Goal: Communication & Community: Answer question/provide support

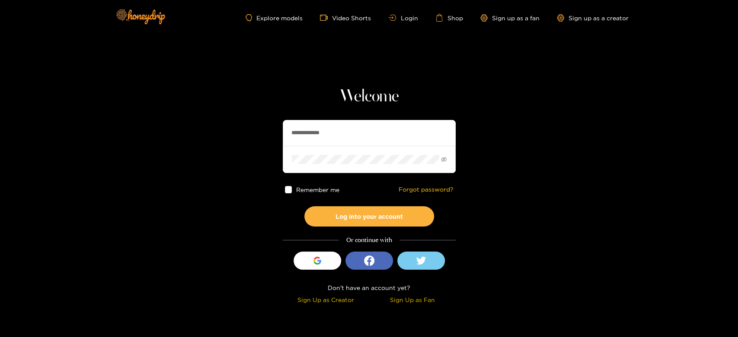
drag, startPoint x: 340, startPoint y: 131, endPoint x: 275, endPoint y: 117, distance: 66.2
click at [275, 117] on section "**********" at bounding box center [369, 153] width 738 height 307
paste input "text"
type input "*******"
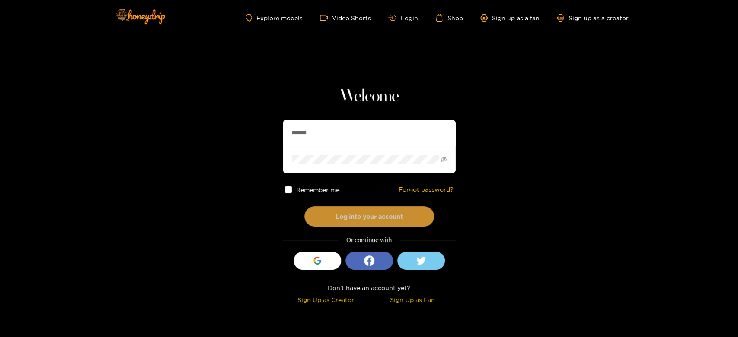
click at [357, 210] on button "Log into your account" at bounding box center [369, 217] width 130 height 20
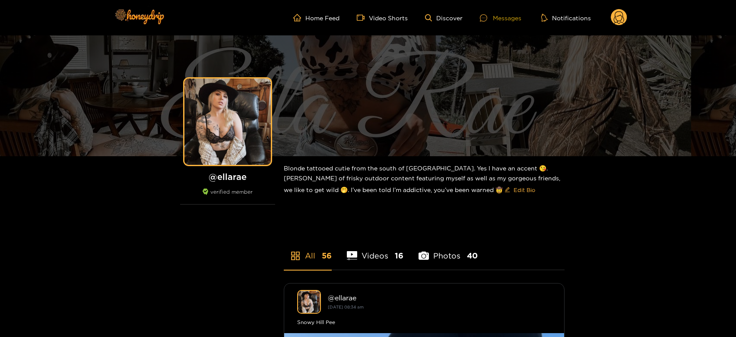
click at [511, 19] on div "Messages" at bounding box center [500, 18] width 41 height 10
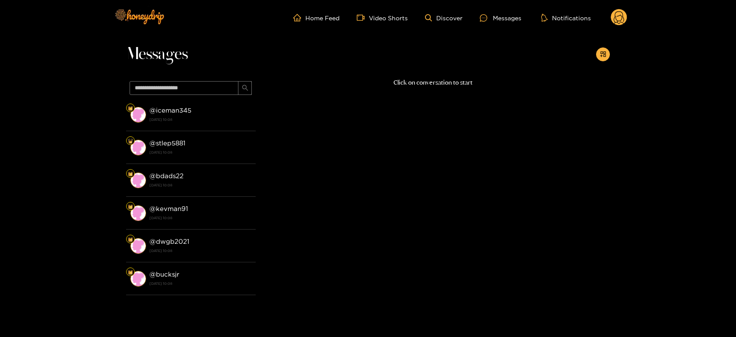
click at [178, 112] on strong "@ iceman345" at bounding box center [171, 110] width 42 height 7
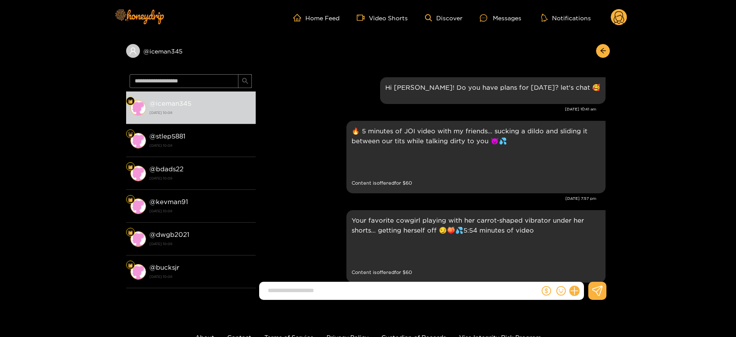
scroll to position [1068, 0]
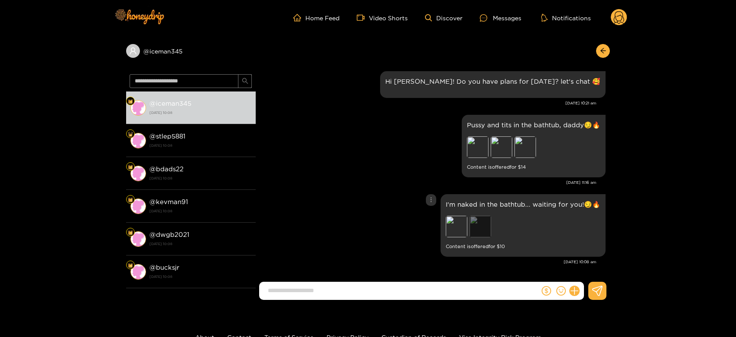
click at [481, 223] on div "Preview" at bounding box center [481, 227] width 22 height 22
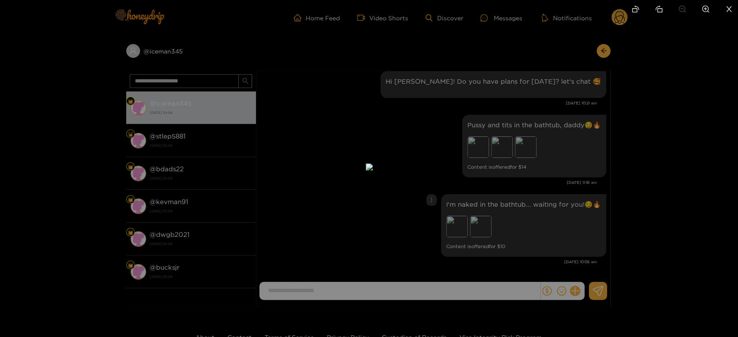
click at [665, 178] on div at bounding box center [369, 168] width 738 height 337
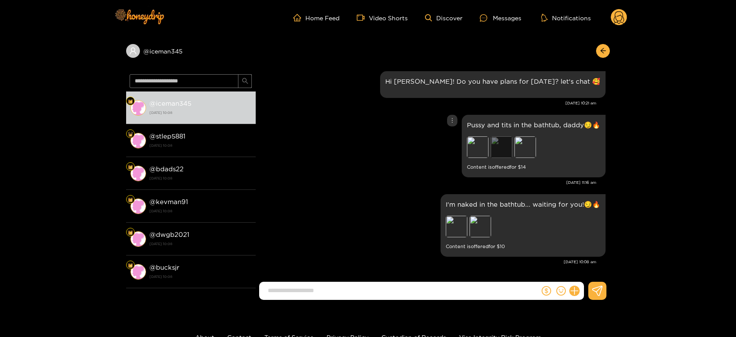
click at [500, 147] on div "Preview" at bounding box center [502, 148] width 22 height 22
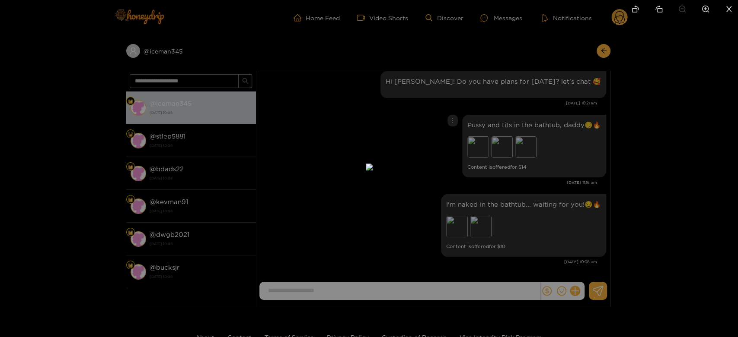
click at [647, 171] on div at bounding box center [369, 168] width 738 height 337
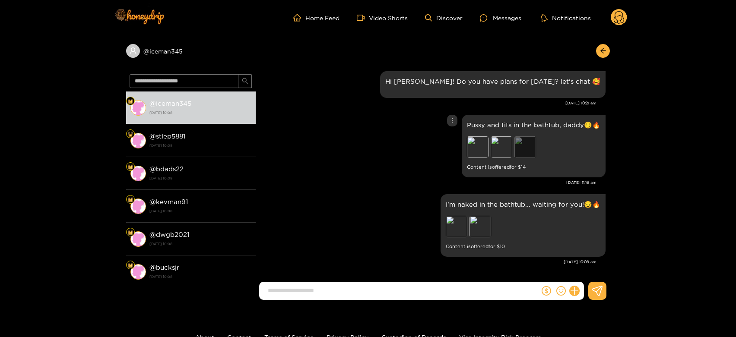
click at [517, 140] on div "Preview" at bounding box center [526, 148] width 22 height 22
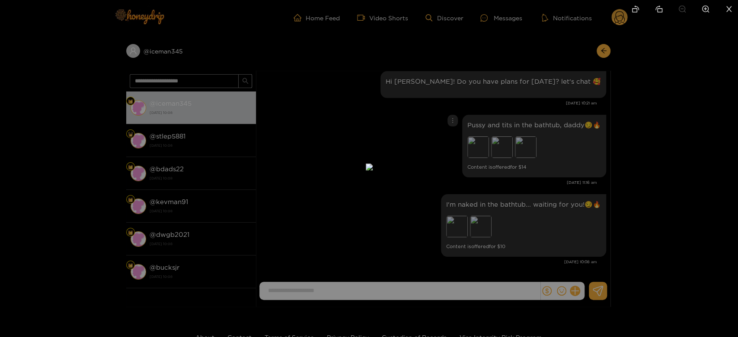
click at [709, 185] on div at bounding box center [369, 168] width 738 height 337
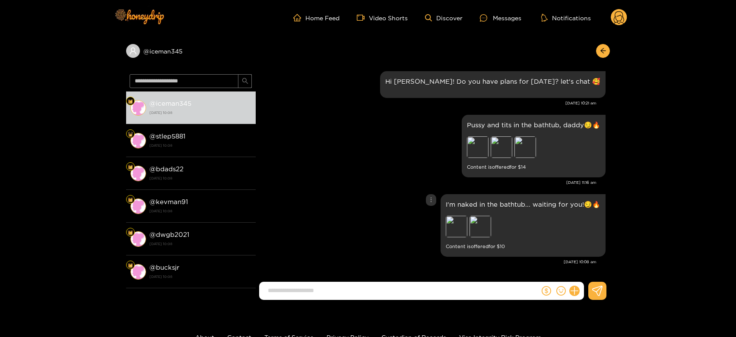
click at [447, 222] on div "I'm naked in the bathtub... waiting for you!😏🔥 Preview Preview Content is offer…" at bounding box center [523, 225] width 165 height 63
click at [460, 223] on div "Preview" at bounding box center [457, 227] width 22 height 22
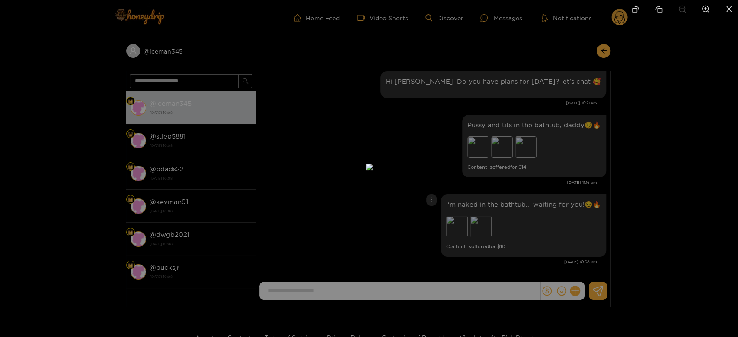
click at [659, 189] on div at bounding box center [369, 168] width 738 height 337
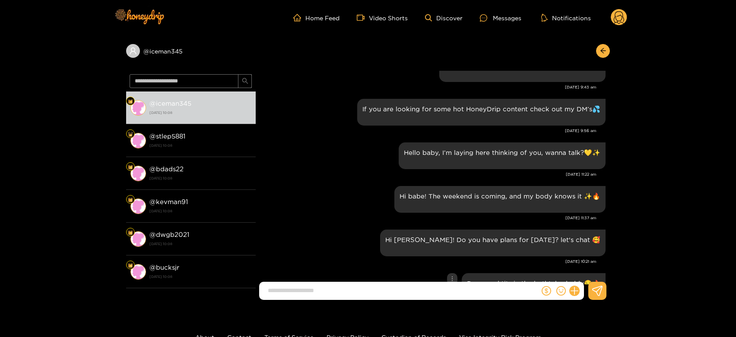
scroll to position [875, 0]
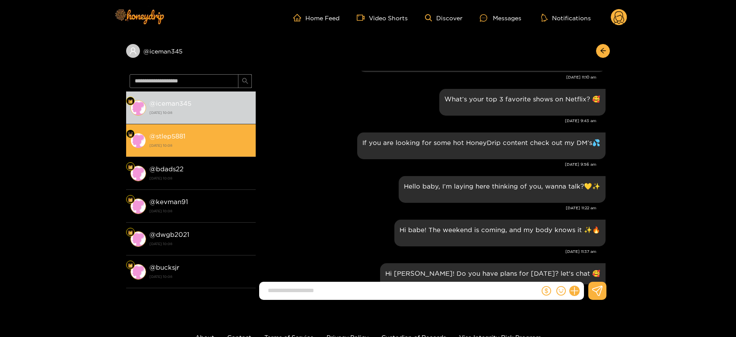
click at [156, 152] on li "@ stlep5881 [DATE] 10:08" at bounding box center [191, 140] width 130 height 33
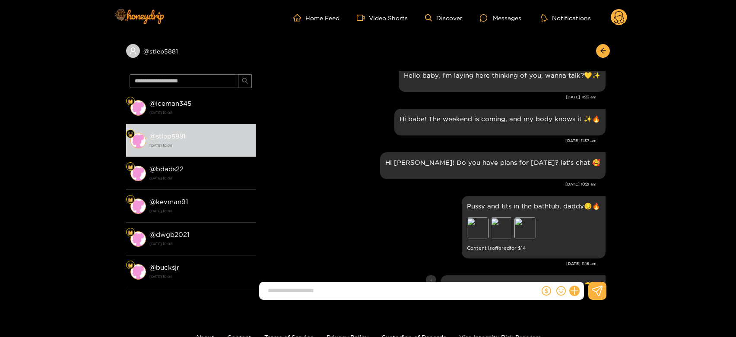
scroll to position [971, 0]
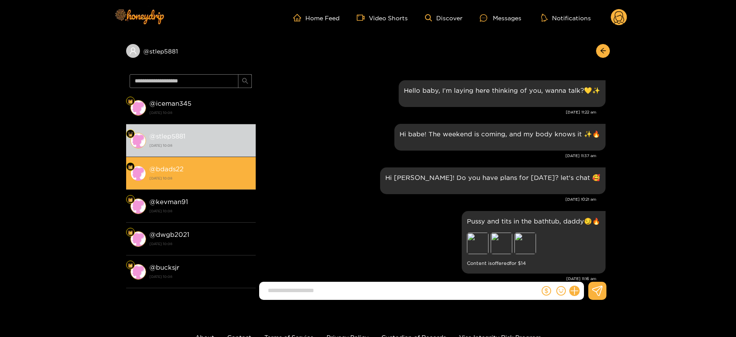
click at [190, 177] on strong "[DATE] 10:08" at bounding box center [201, 179] width 102 height 8
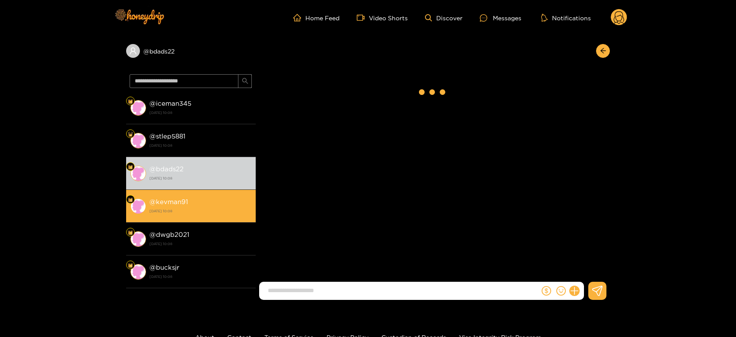
scroll to position [1068, 0]
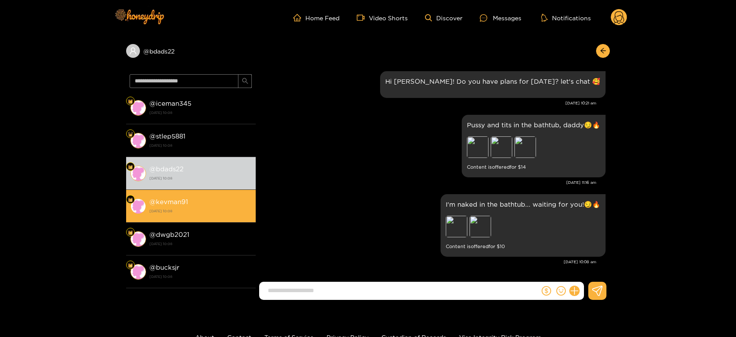
click at [191, 198] on div "@ kevman91 [DATE] 10:08" at bounding box center [201, 206] width 102 height 19
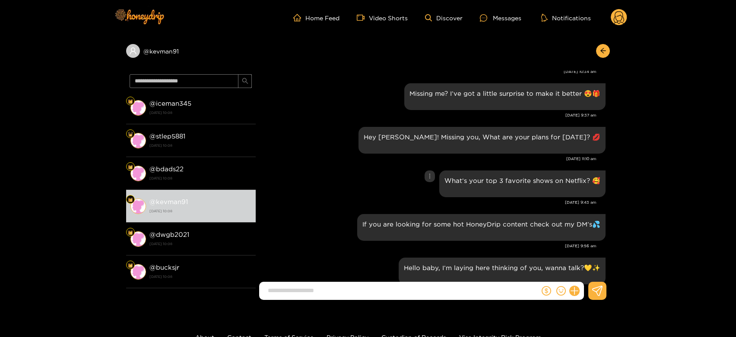
scroll to position [780, 0]
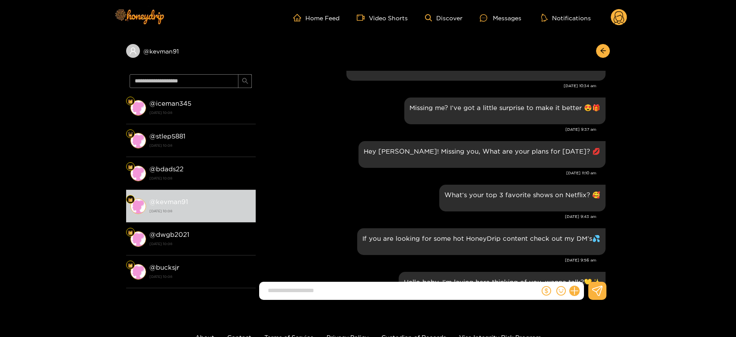
click at [619, 22] on circle at bounding box center [619, 17] width 16 height 16
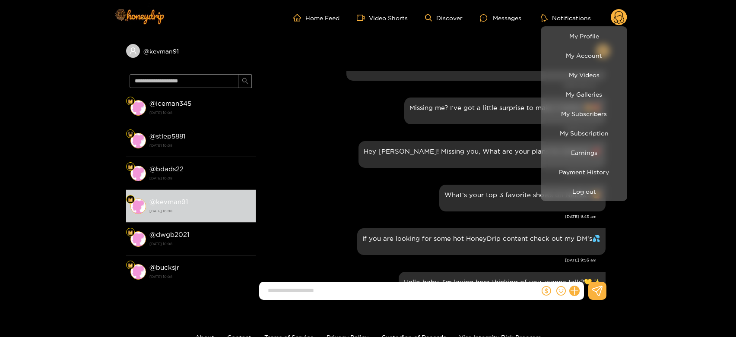
click at [619, 20] on div at bounding box center [368, 168] width 736 height 337
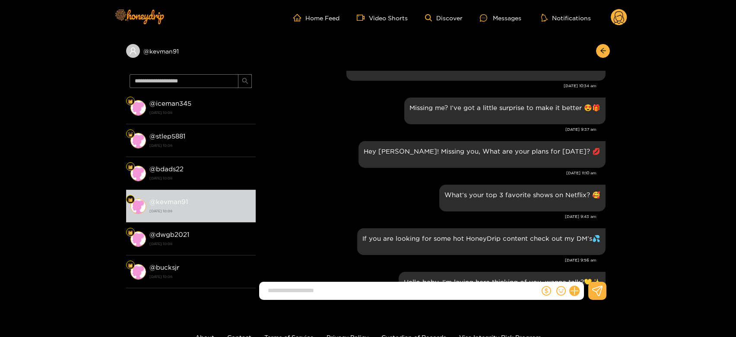
click at [620, 17] on circle at bounding box center [619, 17] width 16 height 16
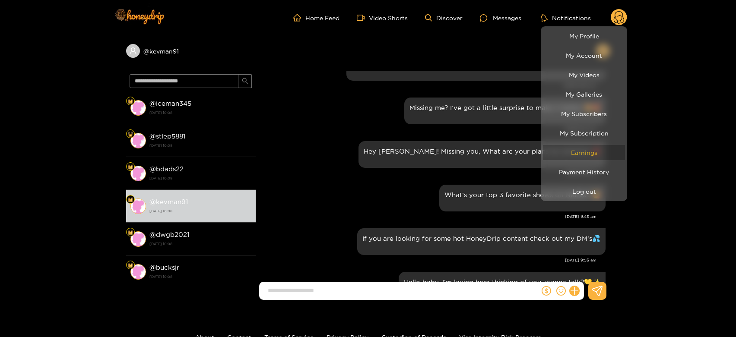
click at [593, 157] on link "Earnings" at bounding box center [584, 152] width 82 height 15
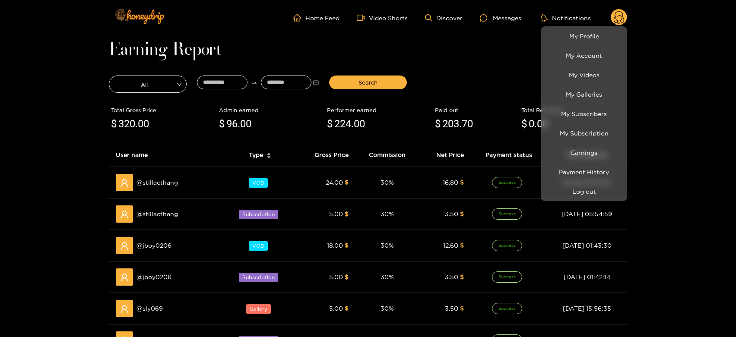
click at [153, 186] on div at bounding box center [368, 168] width 736 height 337
click at [153, 186] on span "@ stillacthang" at bounding box center [157, 183] width 41 height 10
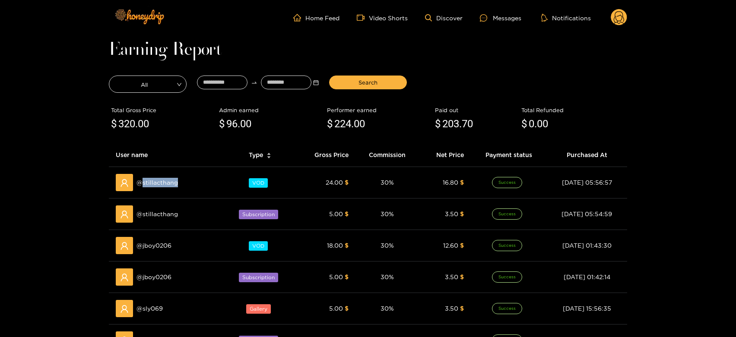
copy span "stillacthang"
drag, startPoint x: 505, startPoint y: 17, endPoint x: 437, endPoint y: 29, distance: 68.5
click at [503, 17] on div "Messages" at bounding box center [500, 18] width 41 height 10
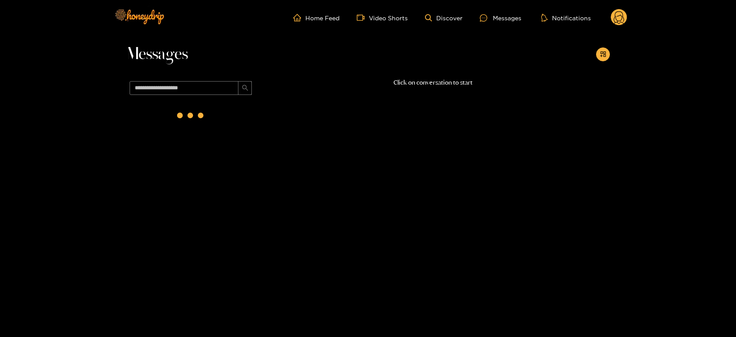
click at [175, 78] on span at bounding box center [191, 88] width 130 height 21
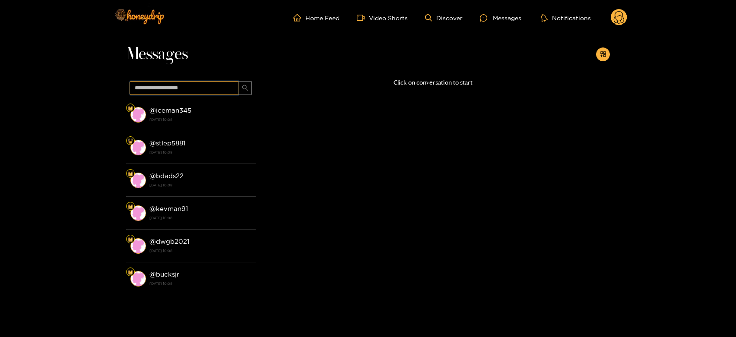
click at [175, 85] on input "text" at bounding box center [184, 88] width 109 height 14
paste input "**********"
type input "**********"
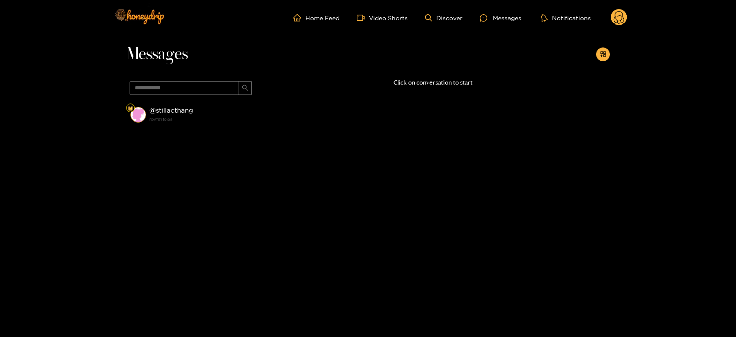
click at [190, 115] on div "@ stillacthang [DATE] 10:08" at bounding box center [201, 114] width 102 height 19
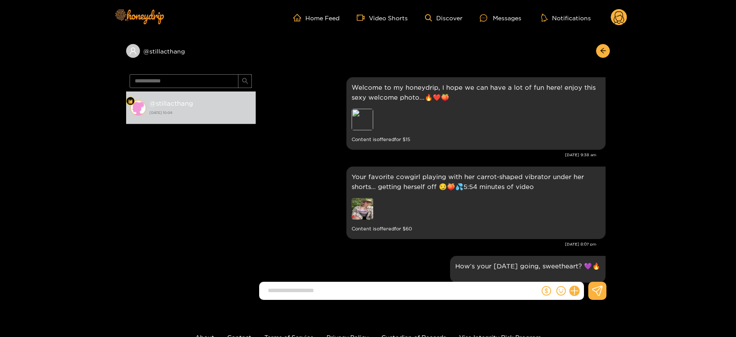
scroll to position [1024, 0]
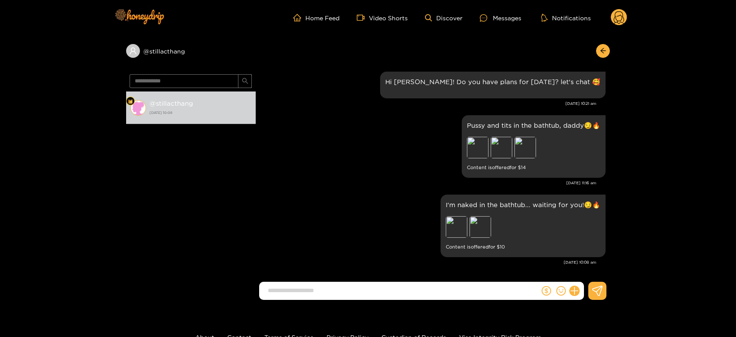
click at [617, 13] on circle at bounding box center [619, 17] width 16 height 16
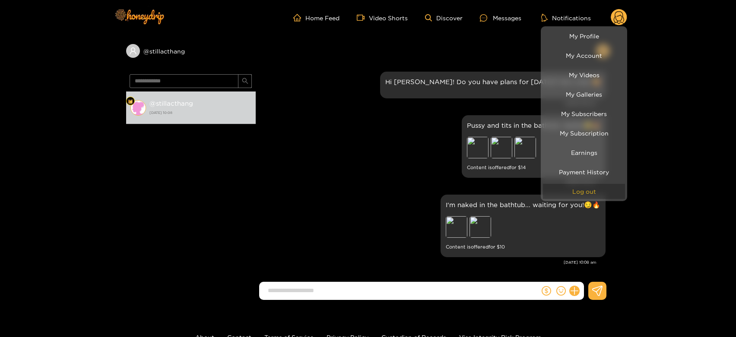
click at [584, 191] on button "Log out" at bounding box center [584, 191] width 82 height 15
